Goal: Check status

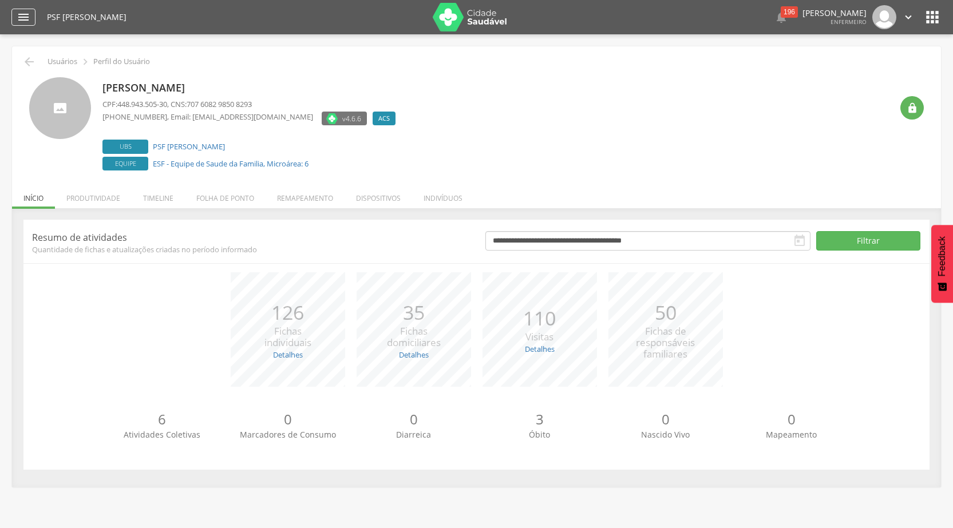
click at [29, 15] on icon "" at bounding box center [24, 17] width 14 height 14
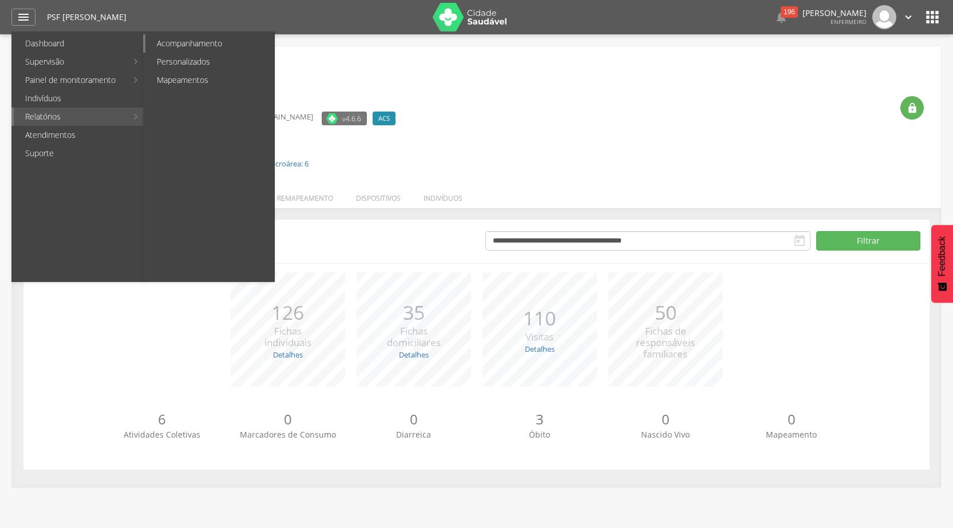
click at [165, 39] on link "Acompanhamento" at bounding box center [209, 43] width 129 height 18
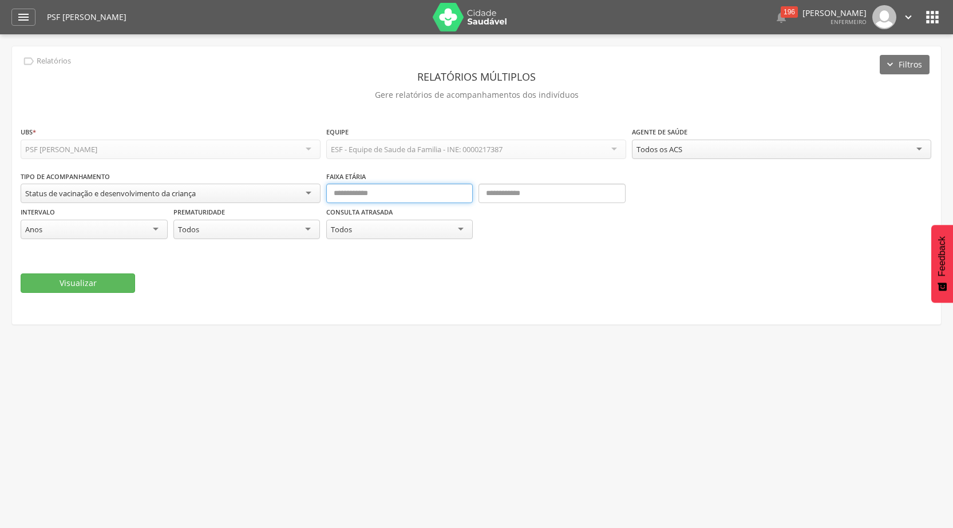
click at [375, 196] on input "text" at bounding box center [399, 193] width 147 height 19
type input "*"
click at [565, 195] on input "text" at bounding box center [551, 193] width 147 height 19
type input "*"
click at [748, 149] on div "Todos os ACS" at bounding box center [782, 149] width 300 height 19
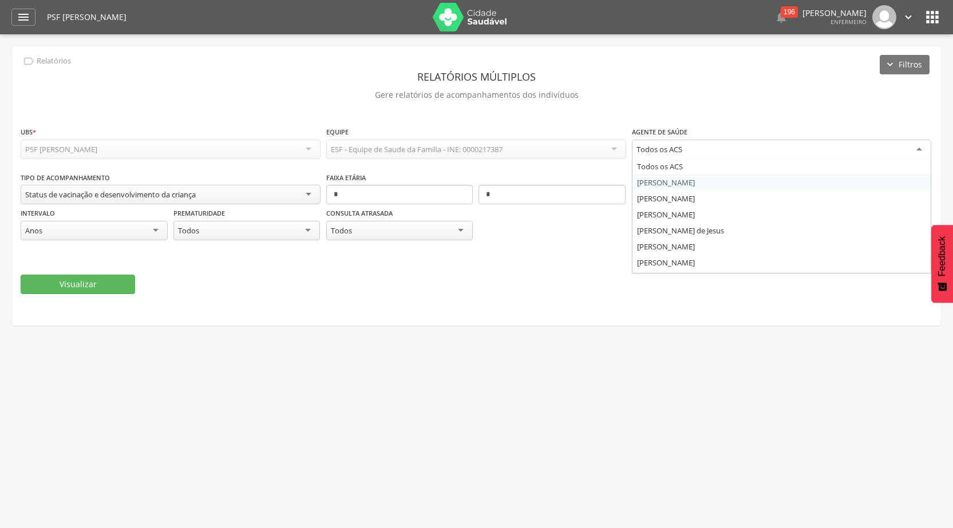
scroll to position [30, 0]
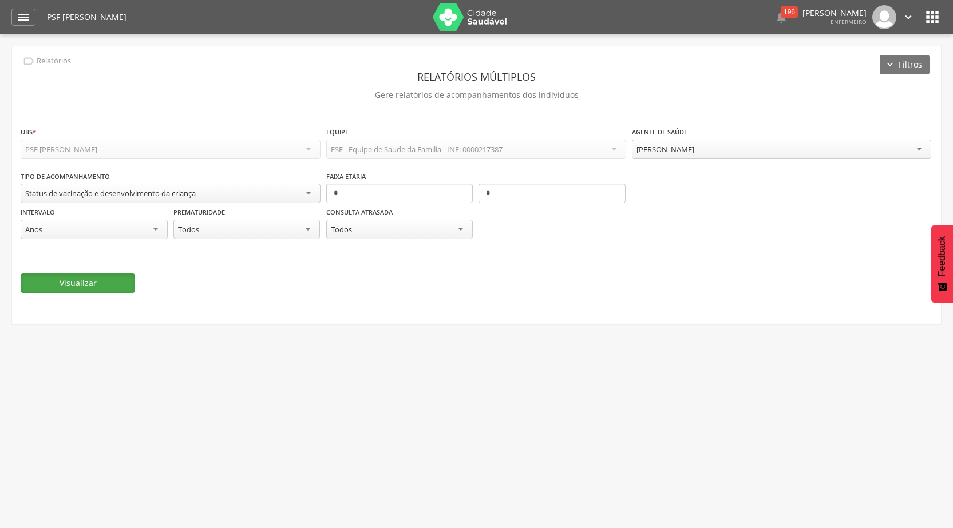
click at [112, 288] on button "Visualizar" at bounding box center [78, 282] width 114 height 19
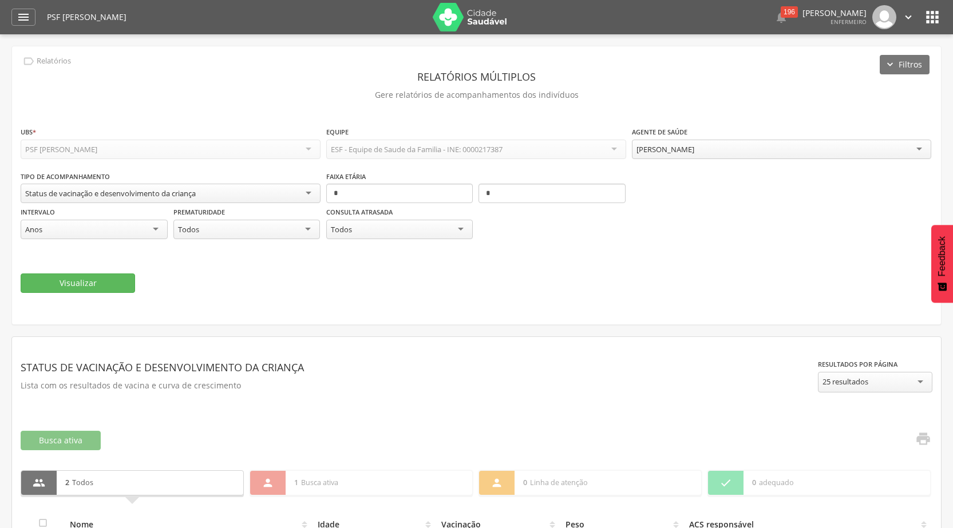
scroll to position [113, 0]
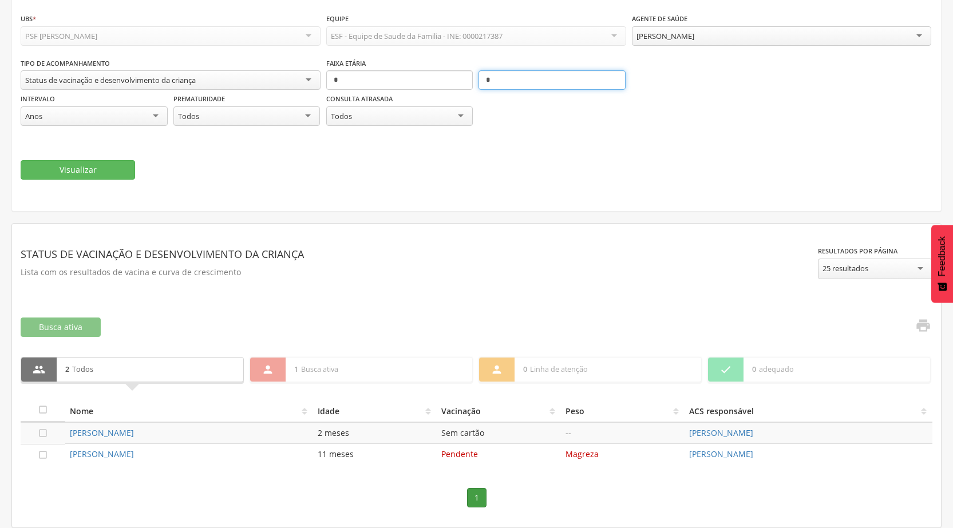
click at [495, 85] on input "*" at bounding box center [551, 79] width 147 height 19
type input "*"
click at [46, 165] on button "Visualizar" at bounding box center [78, 169] width 114 height 19
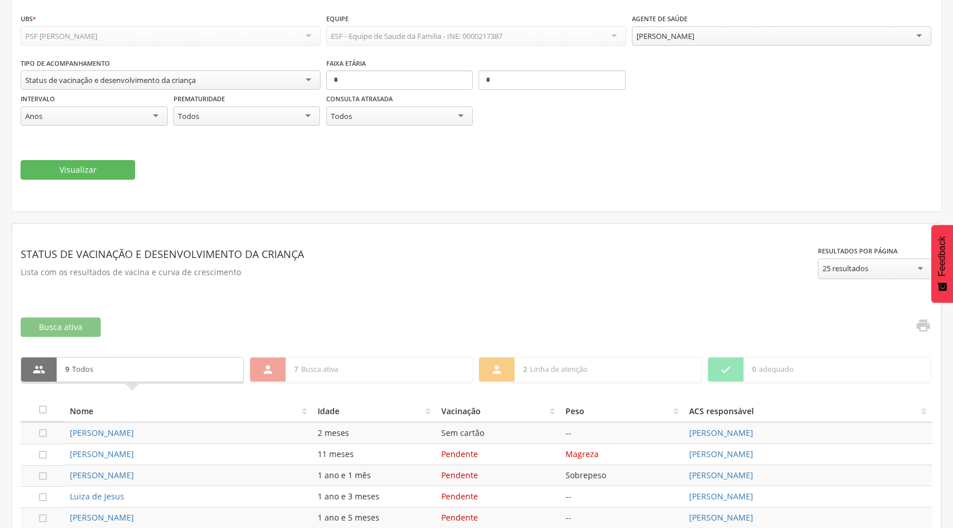
scroll to position [261, 0]
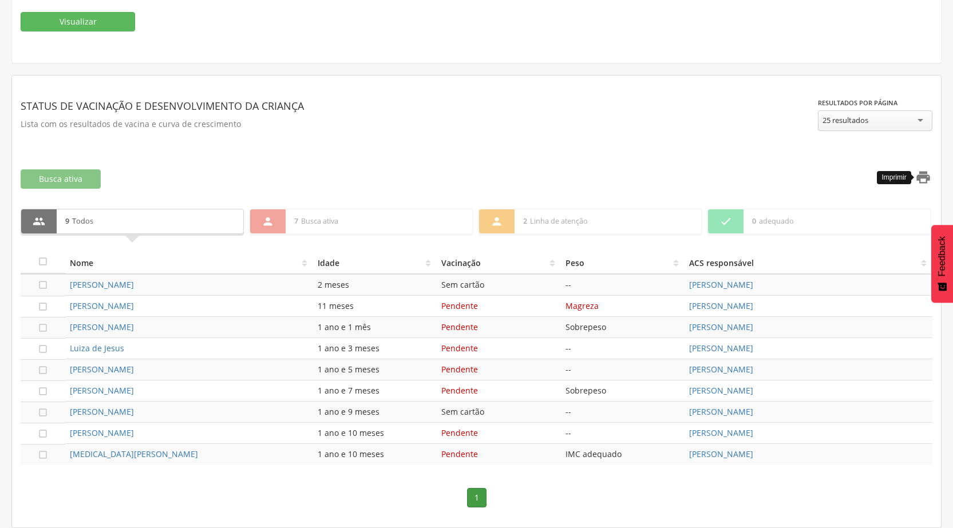
click at [925, 175] on icon "" at bounding box center [923, 177] width 16 height 16
